Goal: Navigation & Orientation: Understand site structure

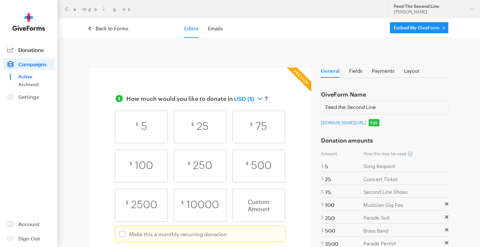
click at [34, 50] on span "Donations" at bounding box center [30, 50] width 25 height 6
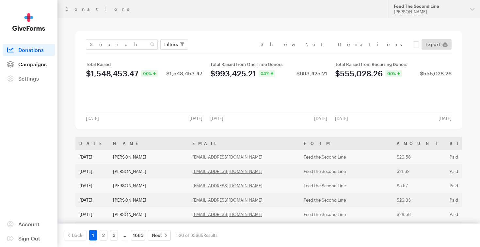
click at [37, 65] on span "Campaigns" at bounding box center [32, 64] width 28 height 6
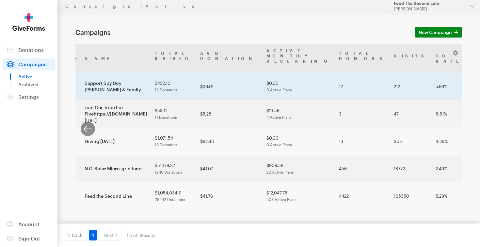
scroll to position [0, 59]
